Goal: Find specific page/section: Find specific page/section

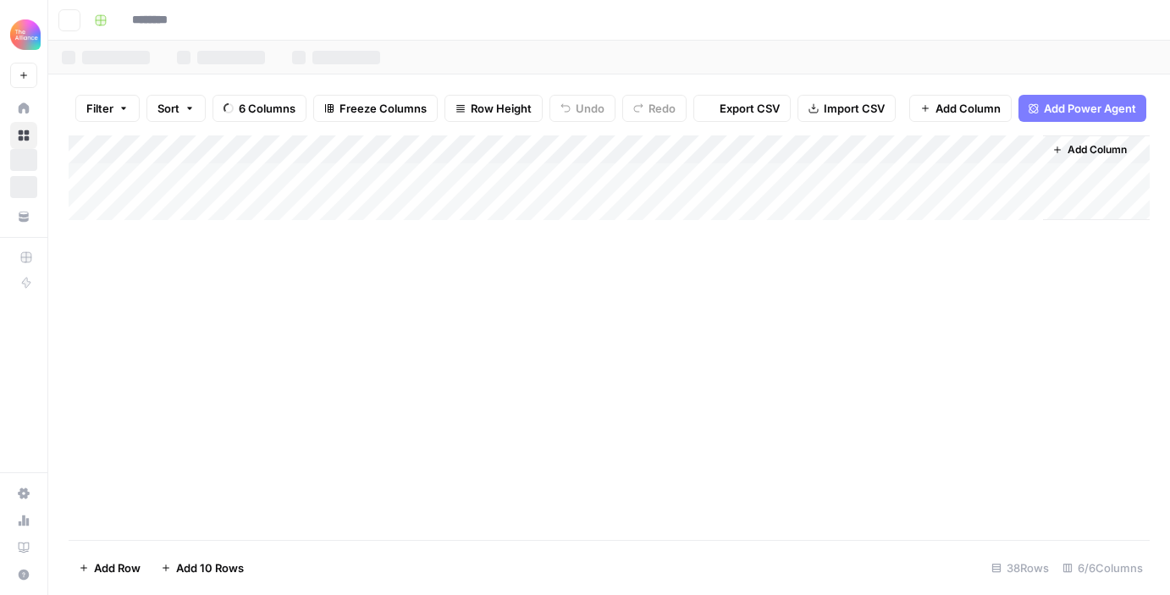
type input "**********"
click at [74, 22] on icon "button" at bounding box center [69, 20] width 10 height 10
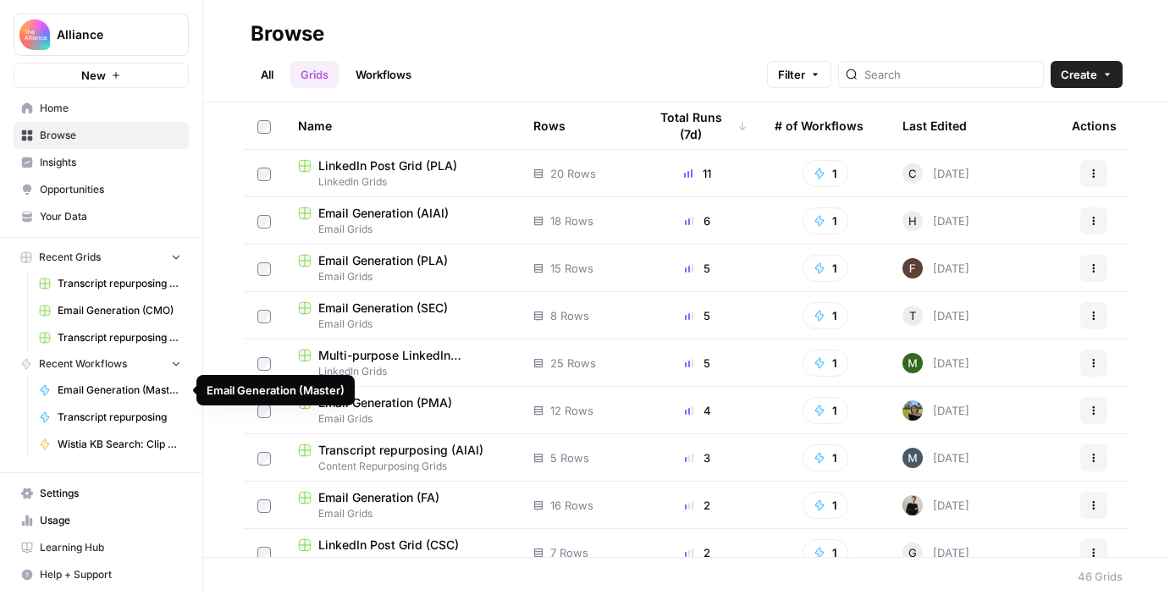
click at [138, 397] on span "Email Generation (Master)" at bounding box center [120, 390] width 124 height 15
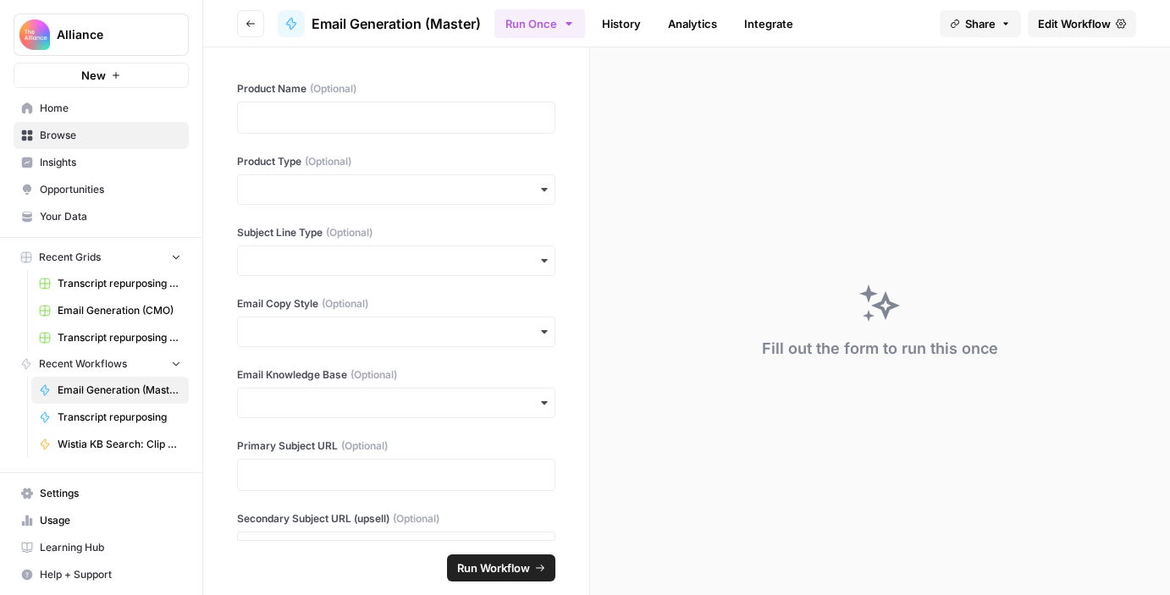
click at [103, 264] on button "Recent Grids" at bounding box center [101, 257] width 175 height 25
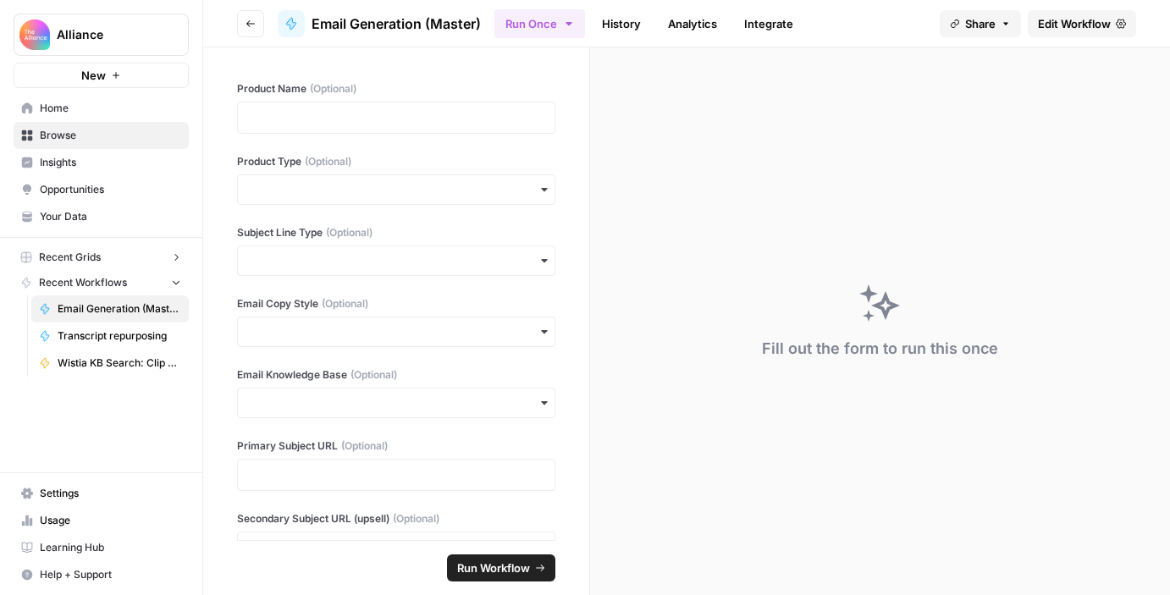
click at [88, 109] on span "Home" at bounding box center [110, 108] width 141 height 15
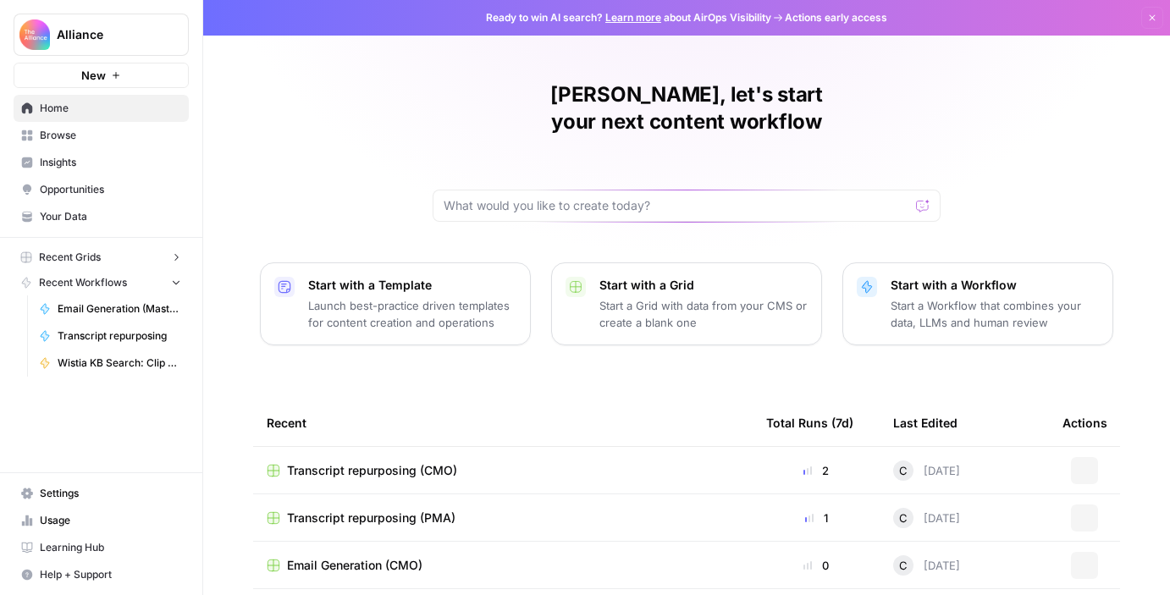
click at [86, 140] on span "Browse" at bounding box center [110, 135] width 141 height 15
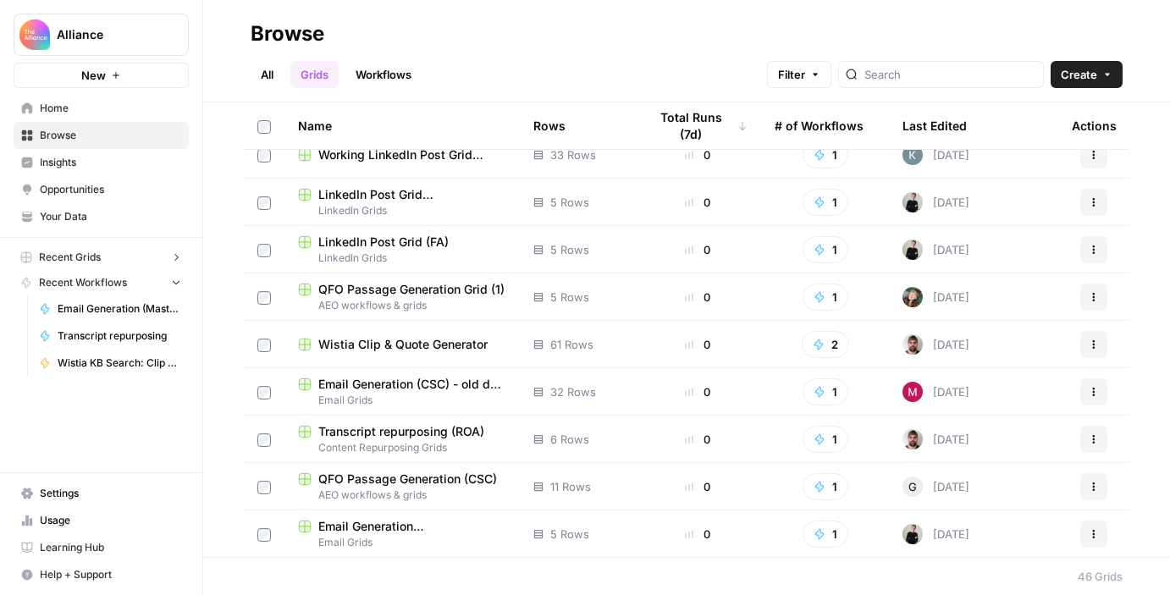
scroll to position [1250, 0]
